Goal: Task Accomplishment & Management: Use online tool/utility

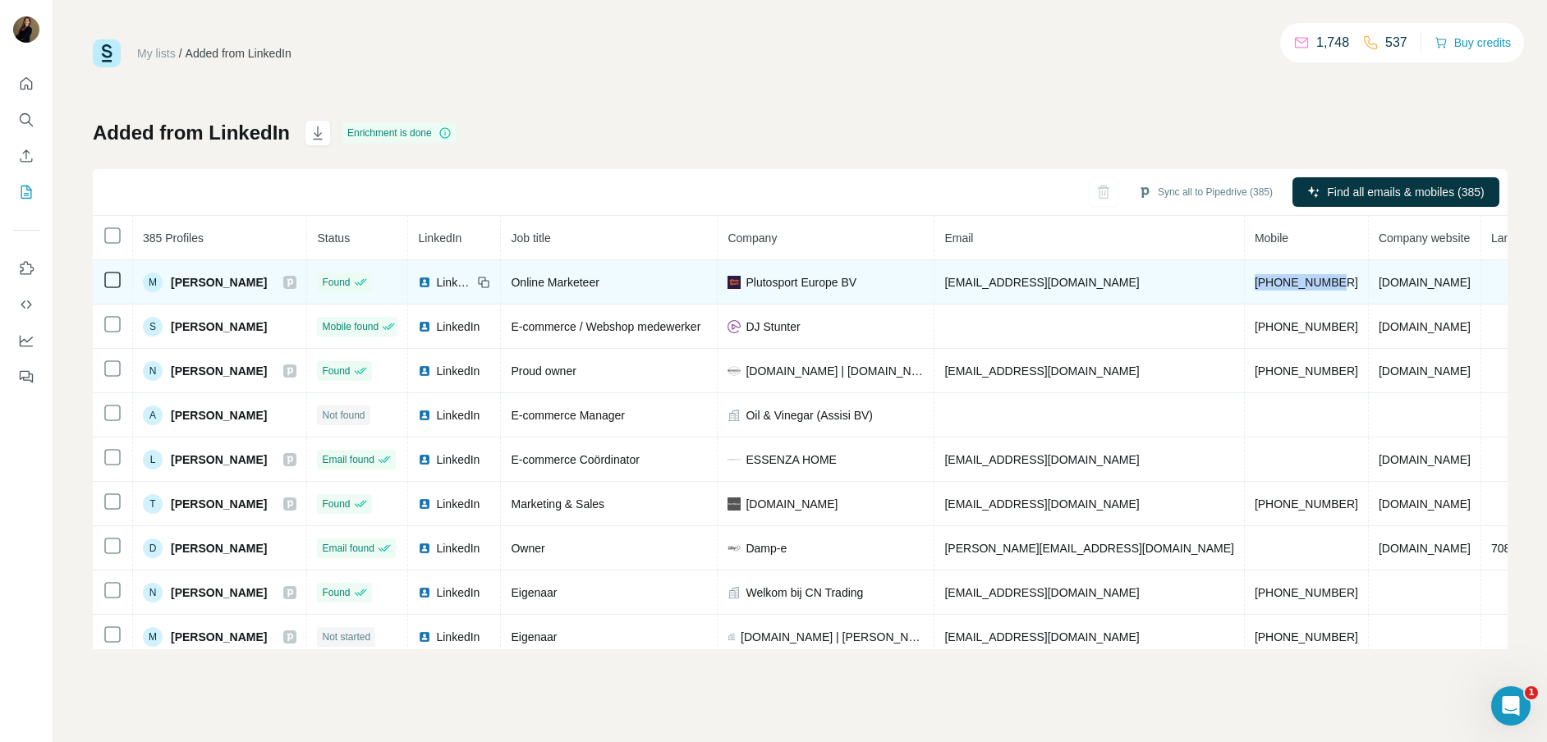
drag, startPoint x: 1285, startPoint y: 282, endPoint x: 1199, endPoint y: 282, distance: 86.2
click at [1245, 283] on td "+31655214985" at bounding box center [1307, 282] width 124 height 44
copy span "+31655214985"
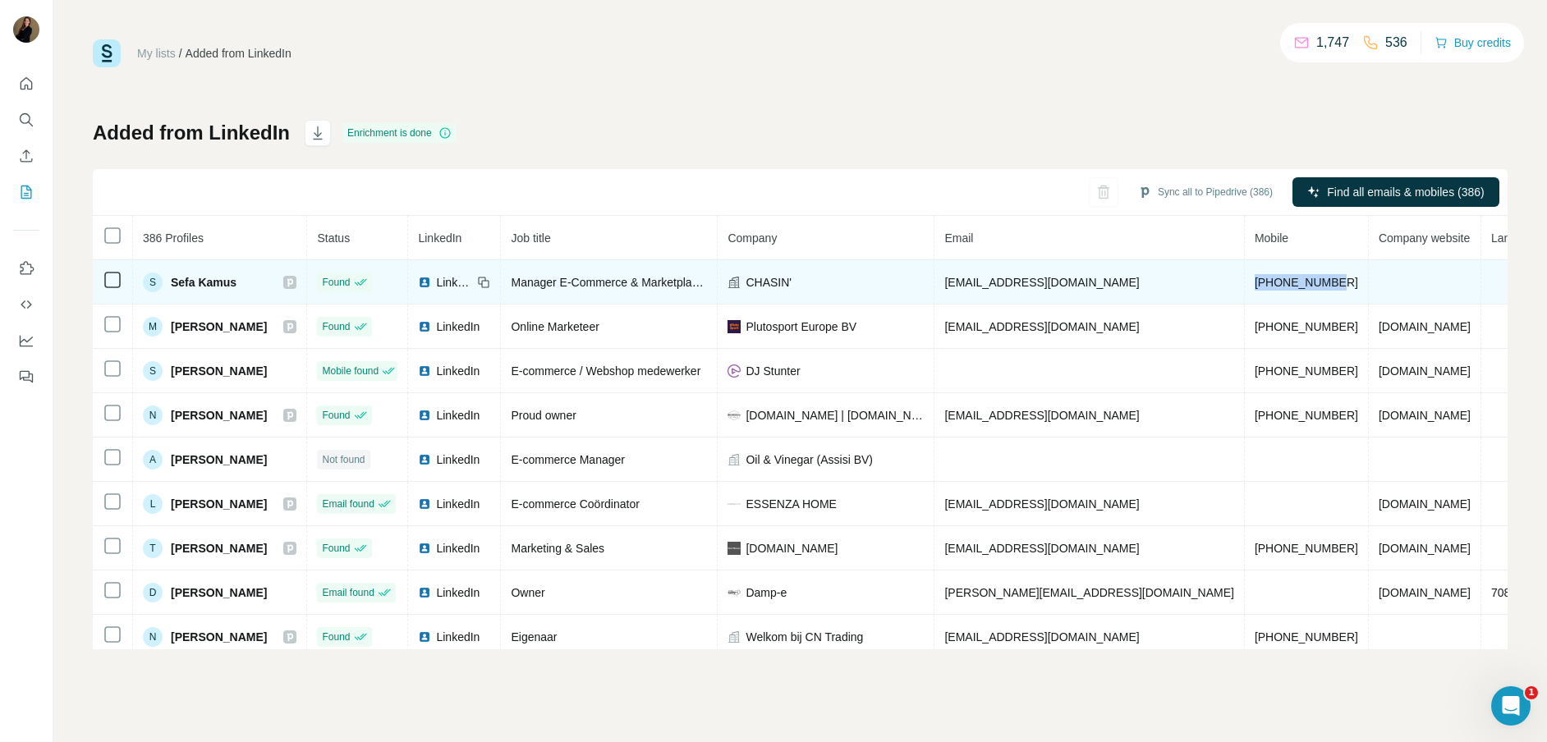
drag, startPoint x: 1296, startPoint y: 283, endPoint x: 1204, endPoint y: 284, distance: 92.8
click at [1245, 284] on td "+31639410808" at bounding box center [1307, 282] width 124 height 44
copy span "+31639410808"
